Goal: Transaction & Acquisition: Book appointment/travel/reservation

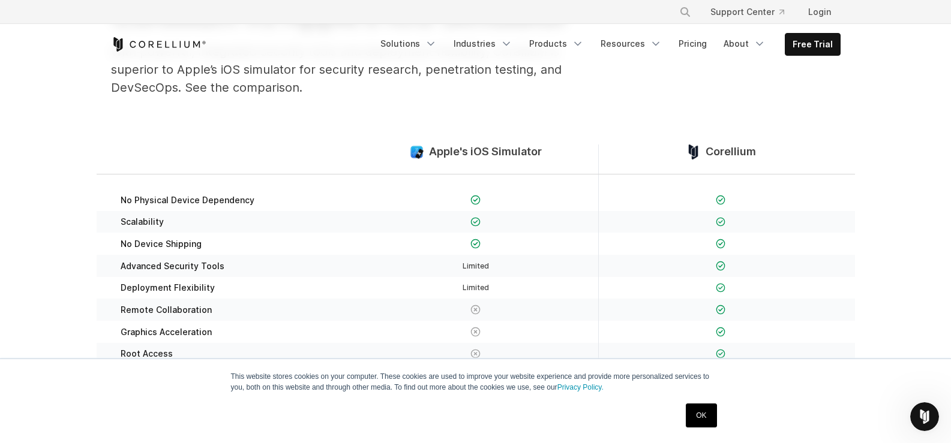
scroll to position [180, 0]
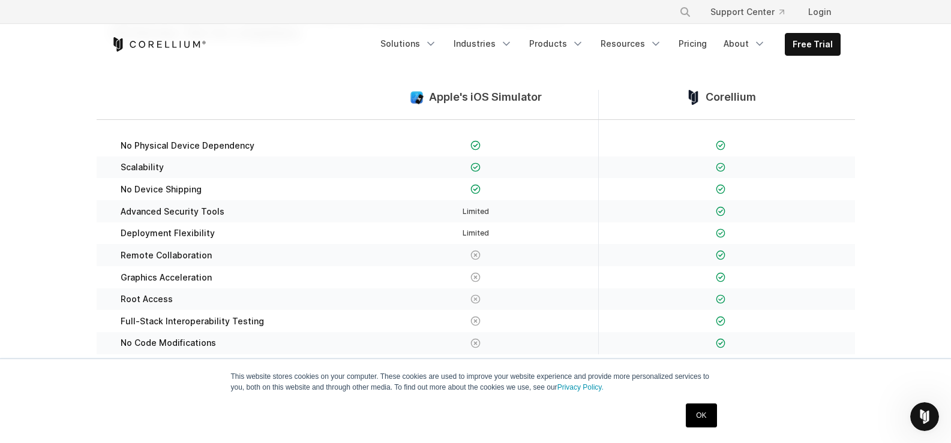
click at [705, 421] on link "OK" at bounding box center [701, 416] width 31 height 24
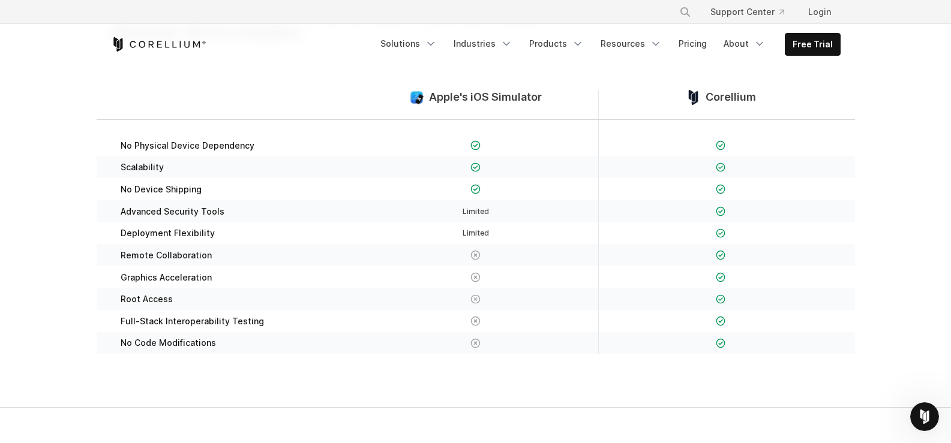
scroll to position [0, 0]
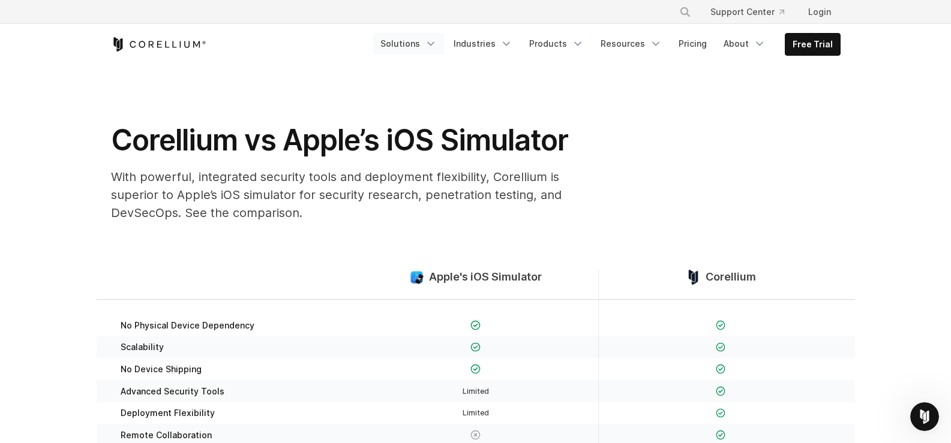
click at [431, 46] on link "Solutions" at bounding box center [408, 44] width 71 height 22
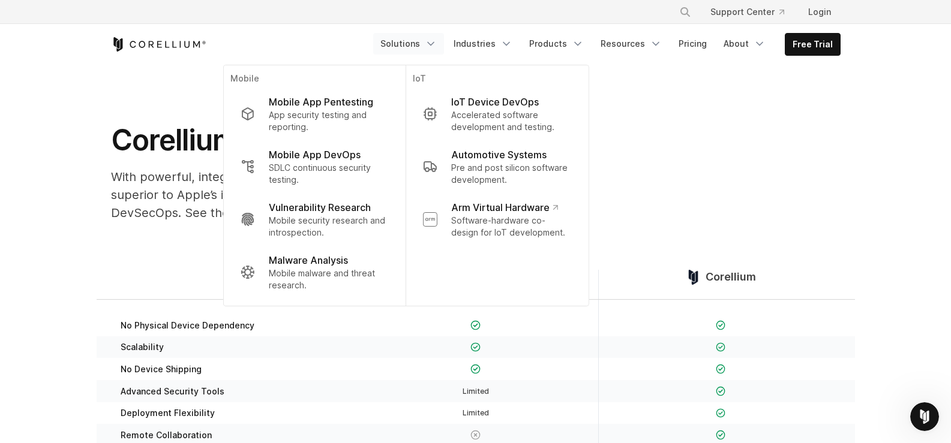
click at [437, 45] on icon "Navigation Menu" at bounding box center [431, 44] width 12 height 12
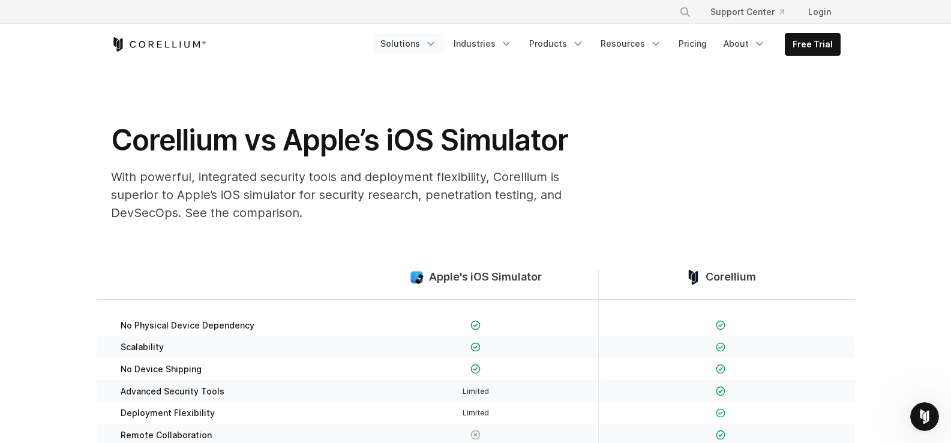
click at [437, 45] on icon "Navigation Menu" at bounding box center [431, 44] width 12 height 12
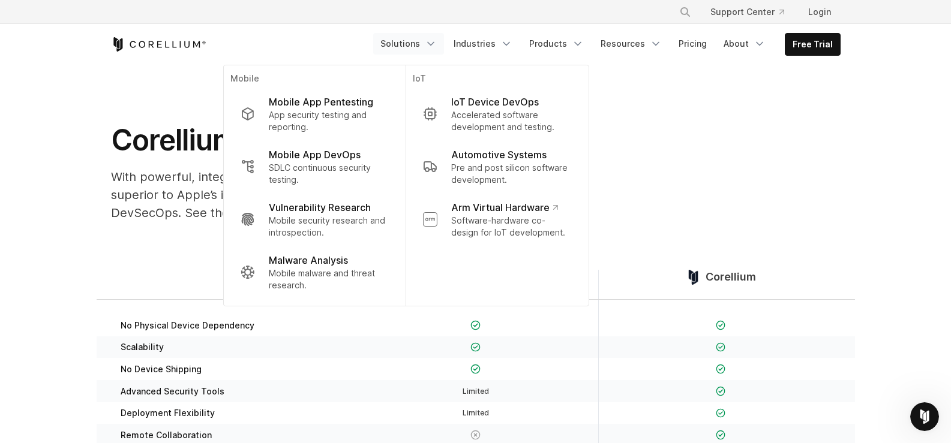
click at [437, 45] on icon "Navigation Menu" at bounding box center [431, 44] width 12 height 12
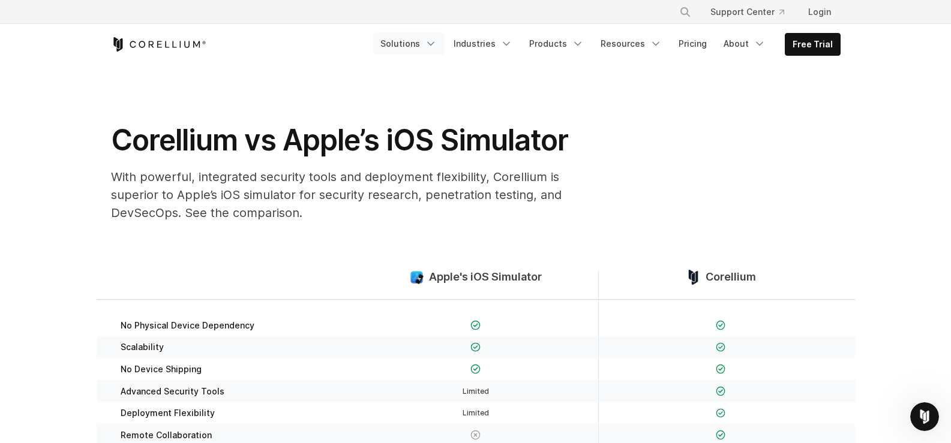
click at [437, 41] on icon "Navigation Menu" at bounding box center [431, 44] width 12 height 12
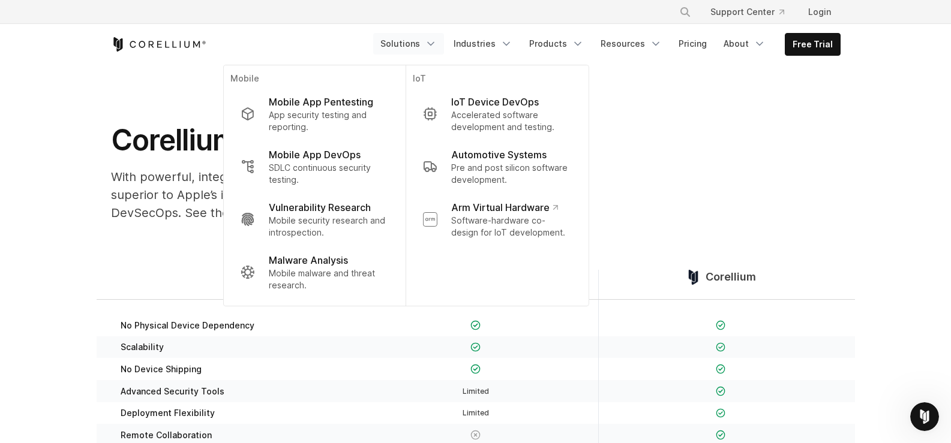
click at [437, 41] on icon "Navigation Menu" at bounding box center [431, 44] width 12 height 12
click at [428, 46] on link "Solutions" at bounding box center [408, 44] width 71 height 22
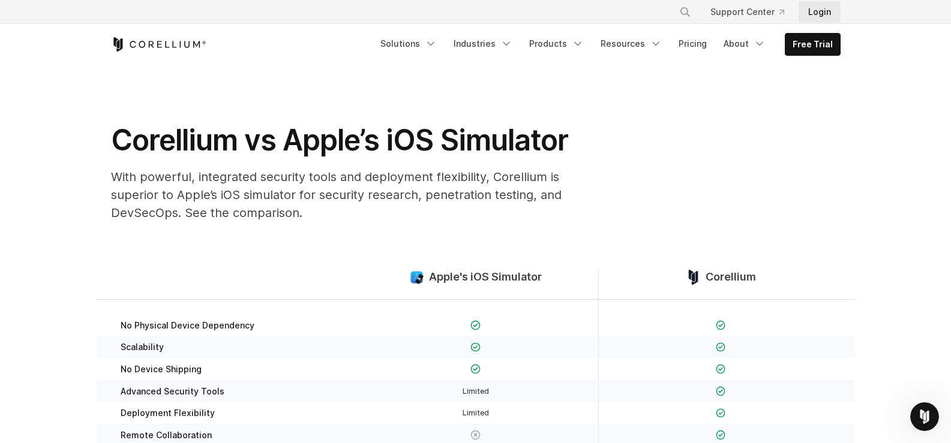
click at [823, 10] on link "Login" at bounding box center [820, 12] width 42 height 22
click at [825, 49] on link "Free Trial" at bounding box center [813, 45] width 55 height 22
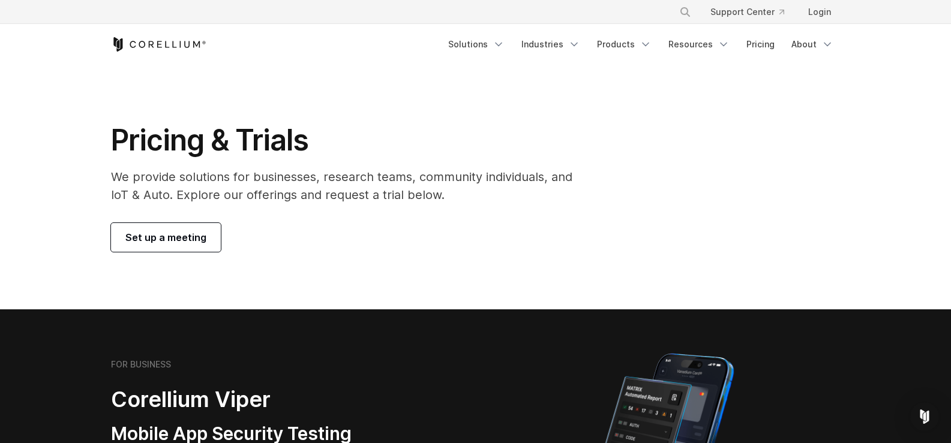
click at [146, 236] on span "Set up a meeting" at bounding box center [165, 237] width 81 height 14
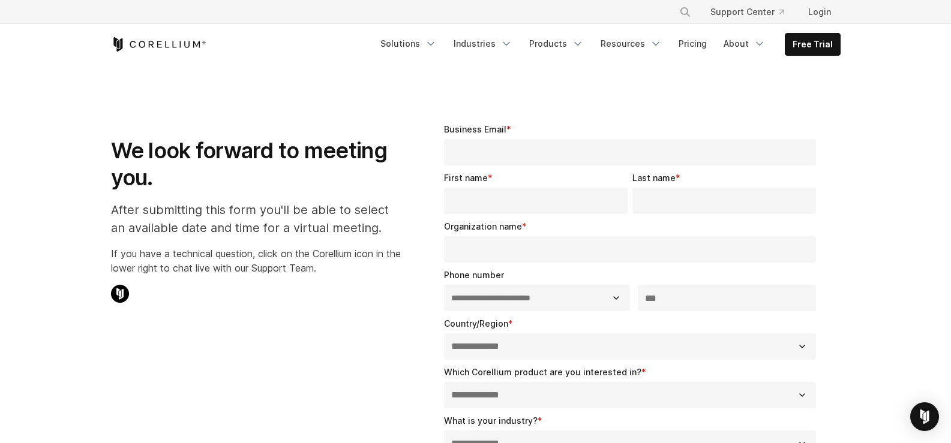
select select "**"
click at [436, 46] on icon "Navigation Menu" at bounding box center [431, 44] width 12 height 12
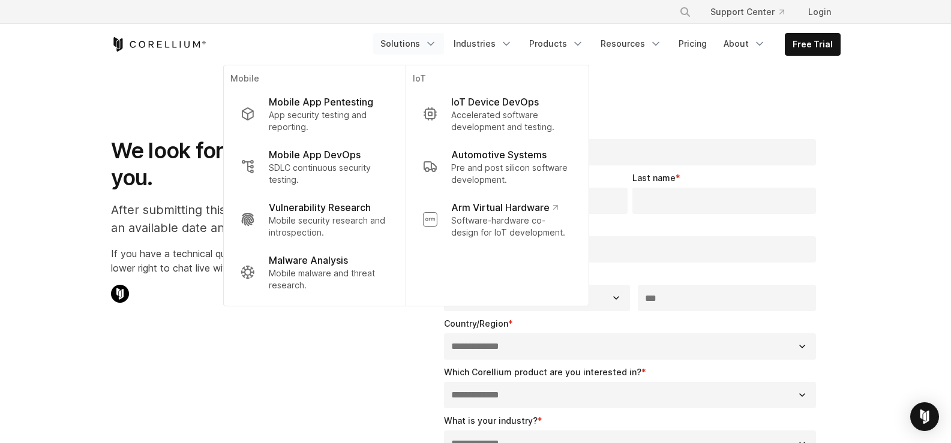
click at [444, 44] on link "Solutions" at bounding box center [408, 44] width 71 height 22
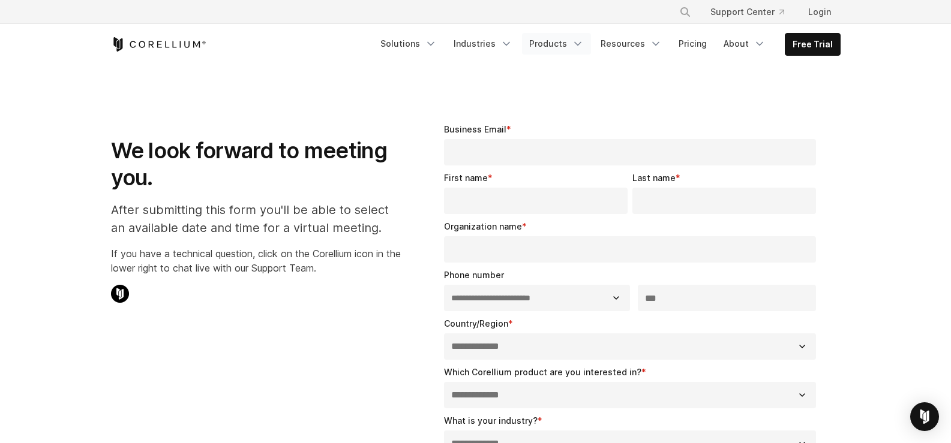
click at [560, 51] on link "Products" at bounding box center [556, 44] width 69 height 22
